Goal: Task Accomplishment & Management: Manage account settings

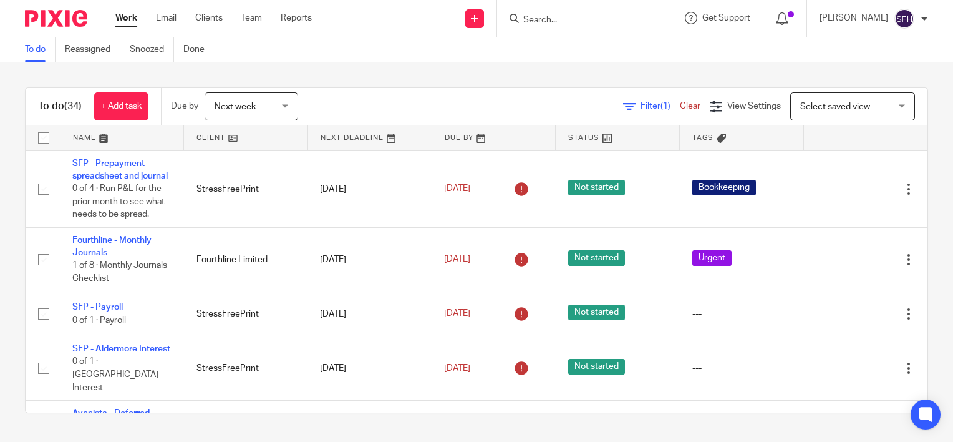
click at [591, 11] on form at bounding box center [588, 19] width 133 height 16
click at [587, 25] on input "Search" at bounding box center [578, 20] width 112 height 11
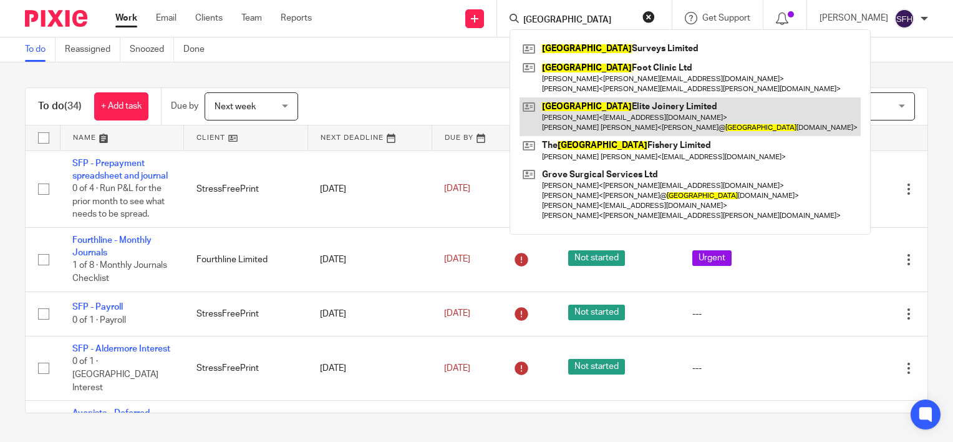
type input "cheshire"
click at [591, 109] on link at bounding box center [690, 116] width 341 height 39
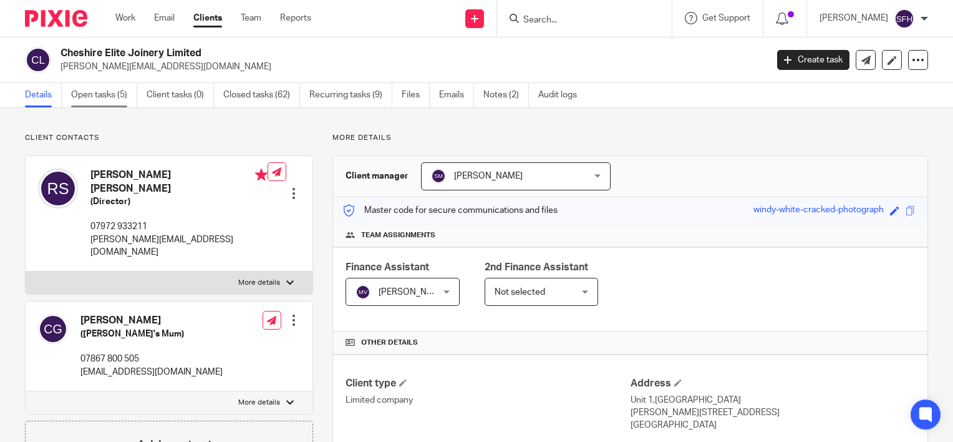
click at [117, 100] on link "Open tasks (5)" at bounding box center [104, 95] width 66 height 24
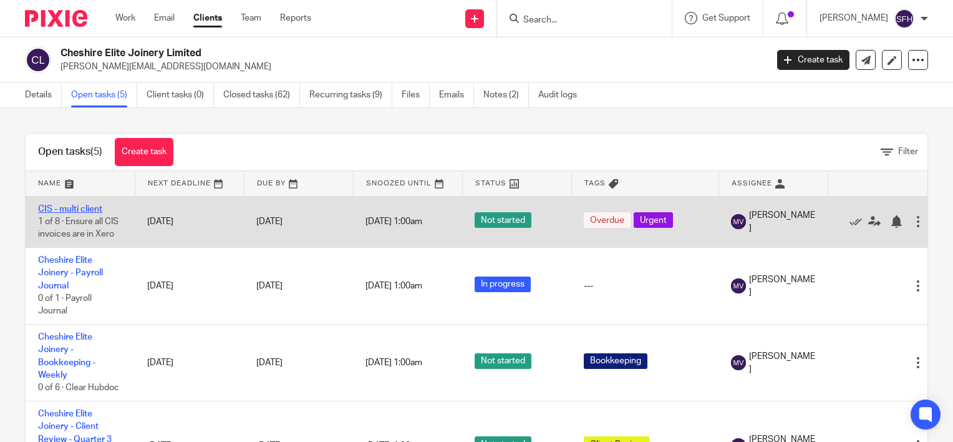
click at [82, 205] on link "CIS - multi client" at bounding box center [70, 209] width 64 height 9
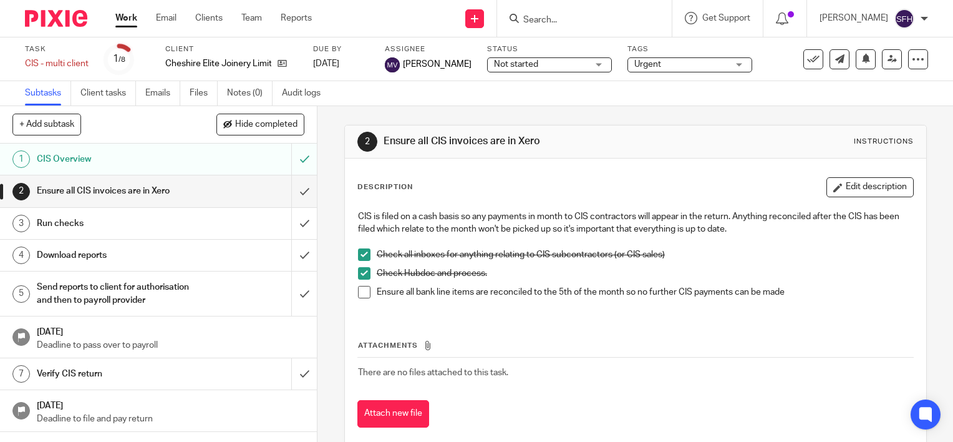
scroll to position [1, 0]
click at [286, 62] on icon at bounding box center [282, 63] width 9 height 9
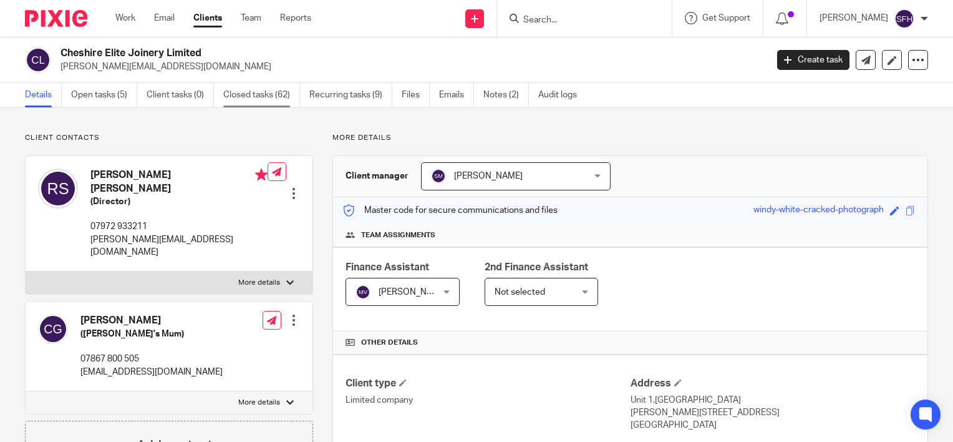
click at [246, 90] on link "Closed tasks (62)" at bounding box center [261, 95] width 77 height 24
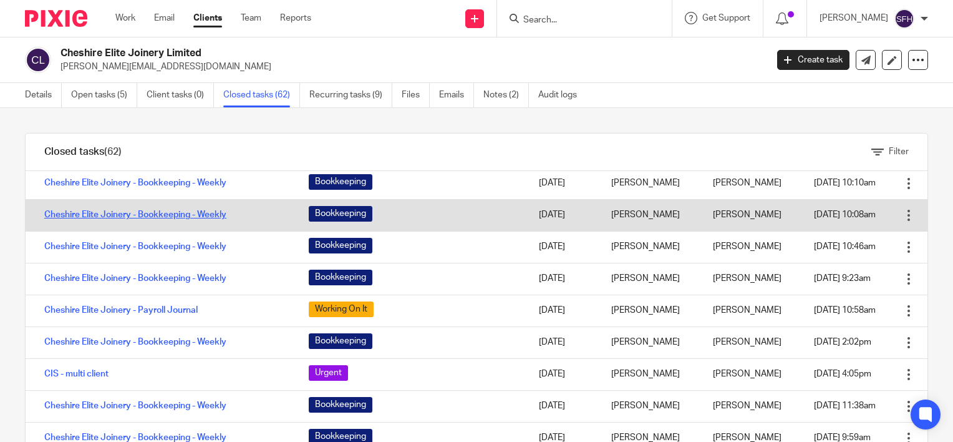
scroll to position [62, 0]
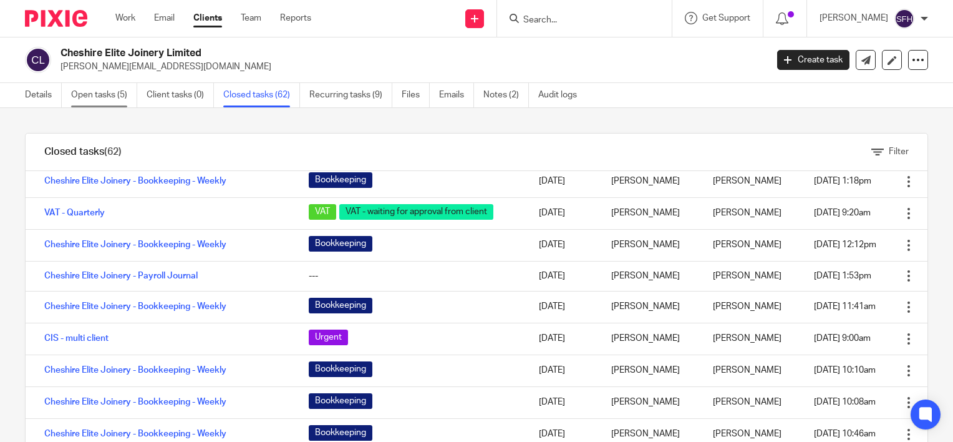
click at [109, 100] on link "Open tasks (5)" at bounding box center [104, 95] width 66 height 24
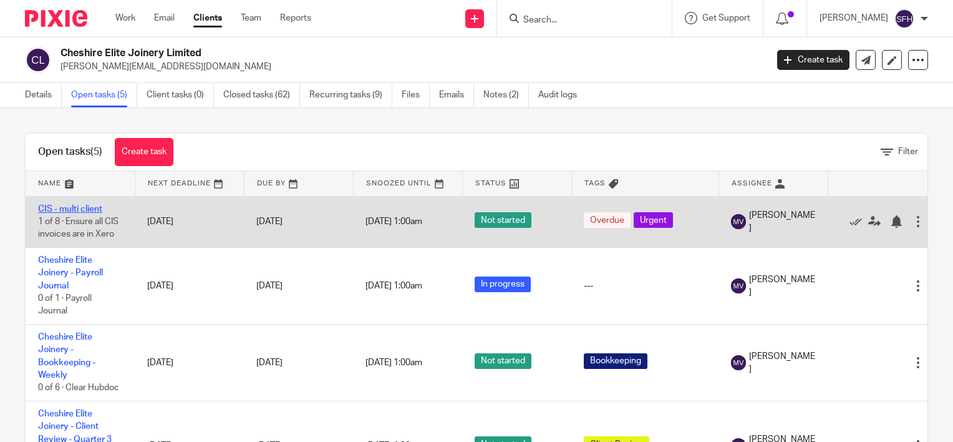
click at [90, 208] on link "CIS - multi client" at bounding box center [70, 209] width 64 height 9
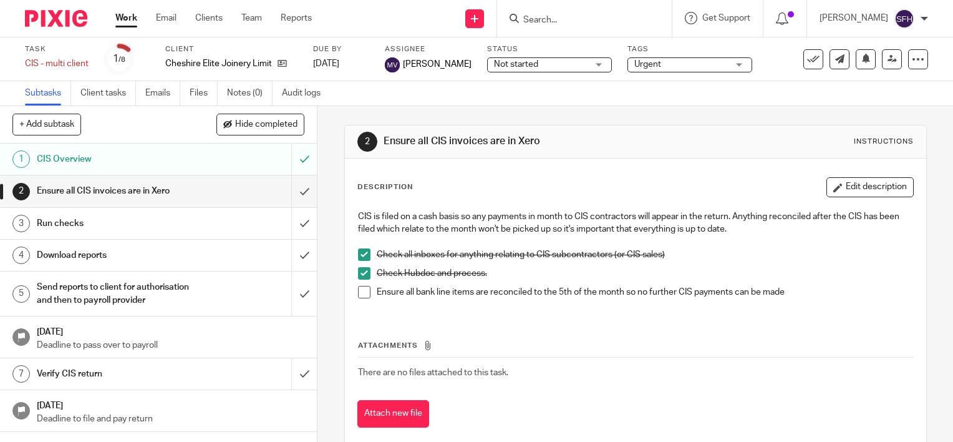
scroll to position [1, 0]
